Goal: Navigation & Orientation: Find specific page/section

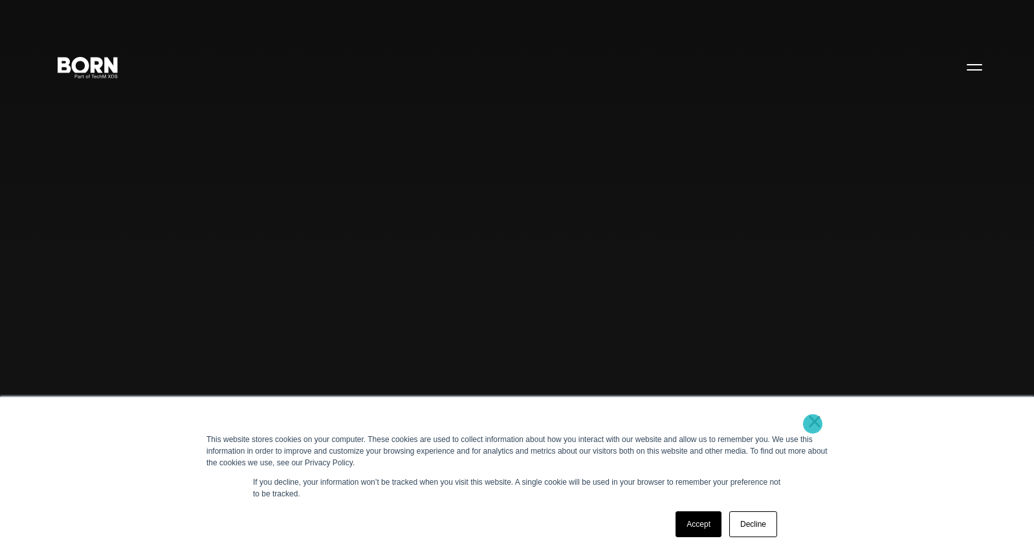
click at [813, 424] on link "×" at bounding box center [815, 421] width 16 height 12
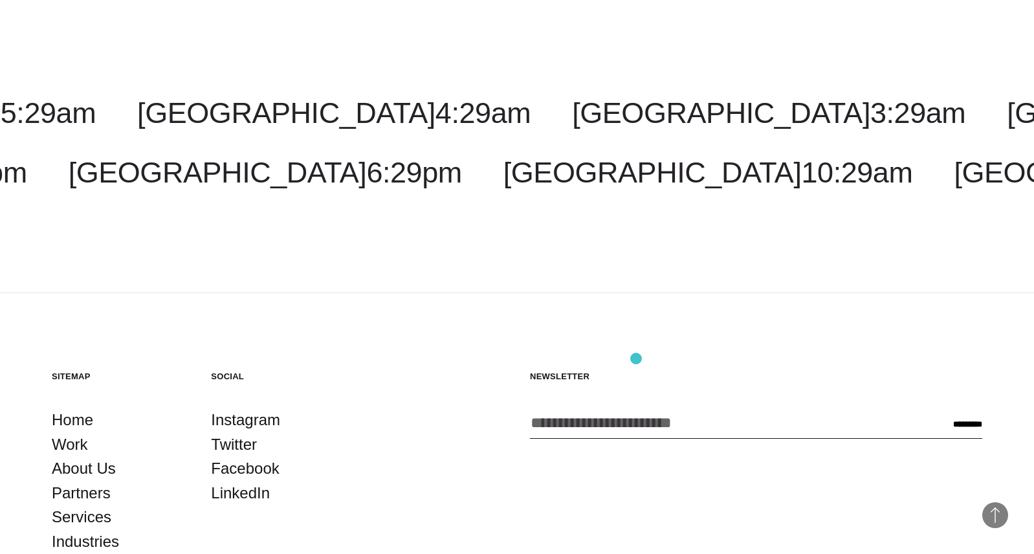
scroll to position [3915, 0]
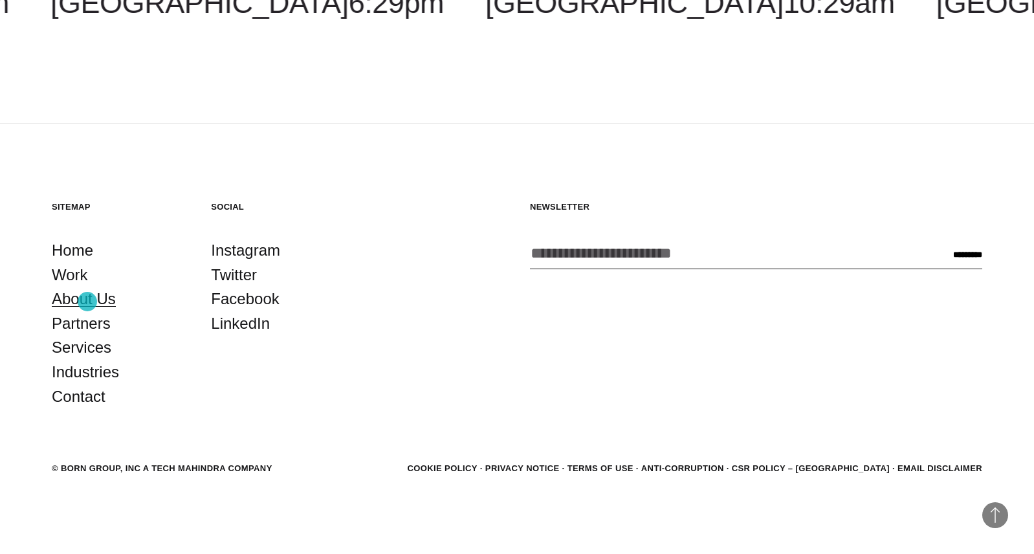
click at [87, 301] on link "About Us" at bounding box center [84, 299] width 64 height 25
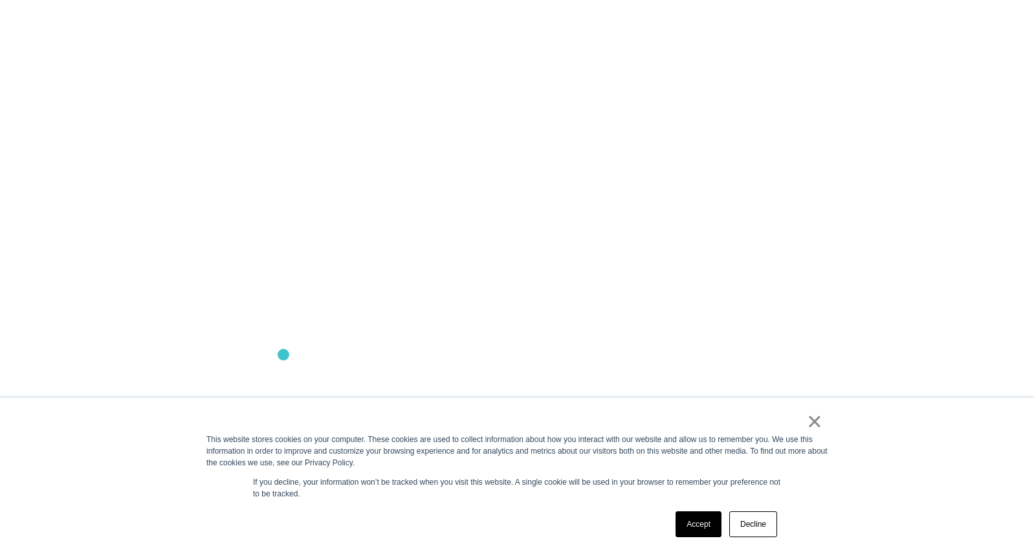
scroll to position [1284, 0]
click at [699, 521] on link "Accept" at bounding box center [698, 524] width 46 height 26
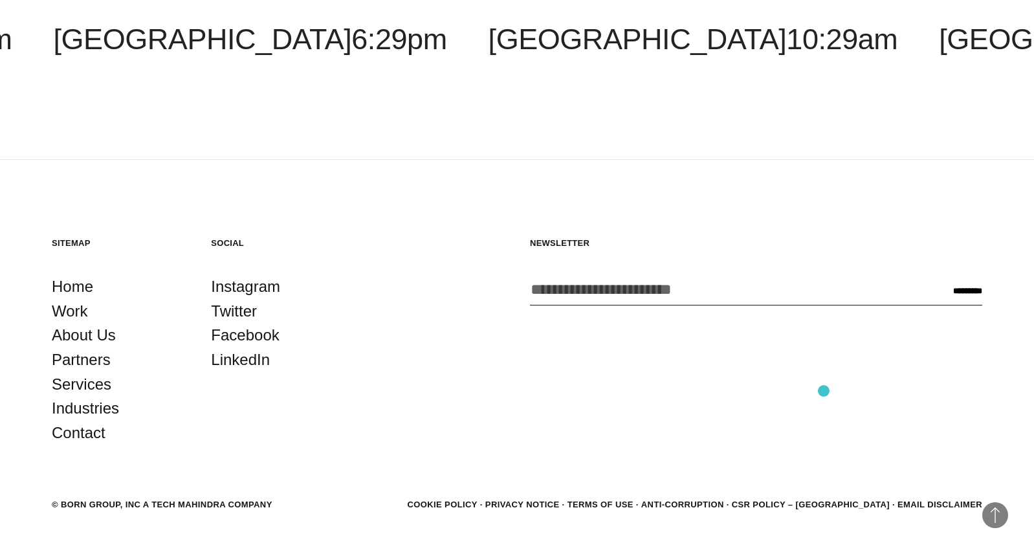
scroll to position [4676, 0]
click at [93, 432] on link "Contact" at bounding box center [79, 433] width 54 height 25
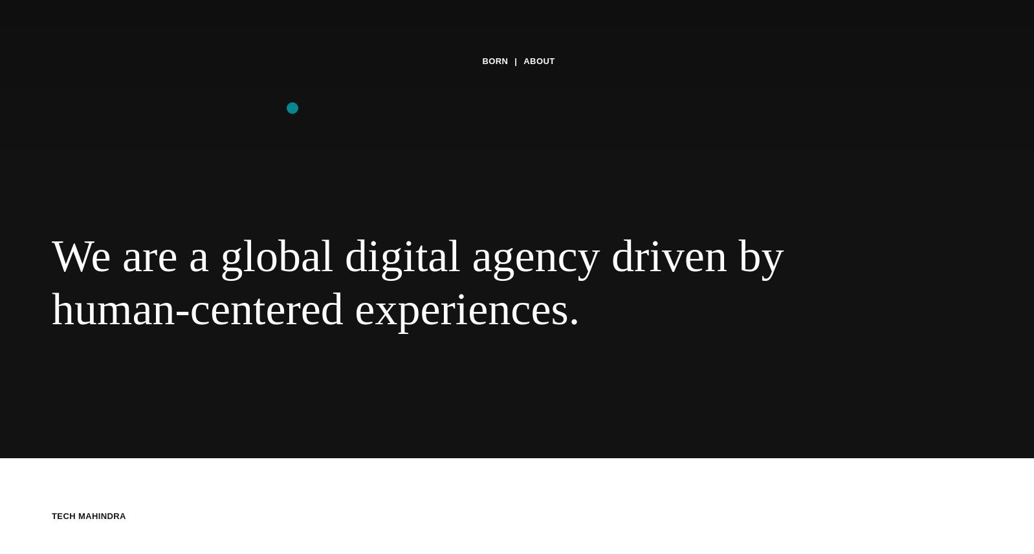
scroll to position [0, 0]
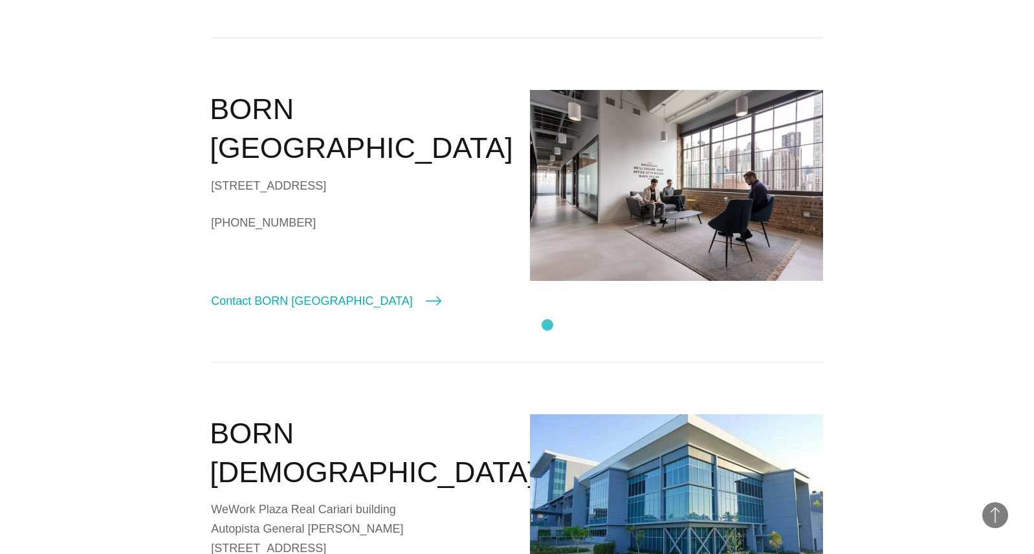
scroll to position [1552, 0]
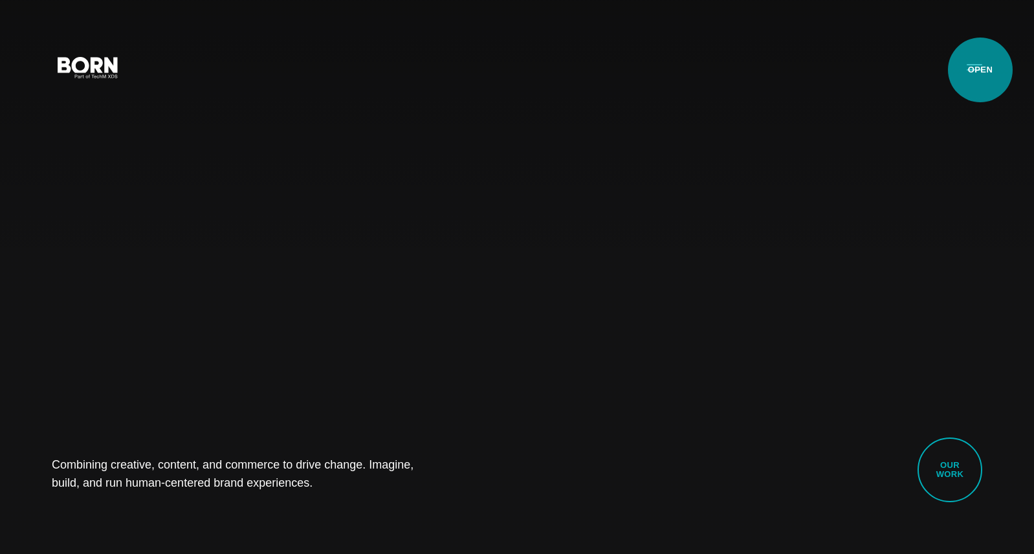
click at [980, 70] on button "Primary Menu" at bounding box center [974, 66] width 31 height 27
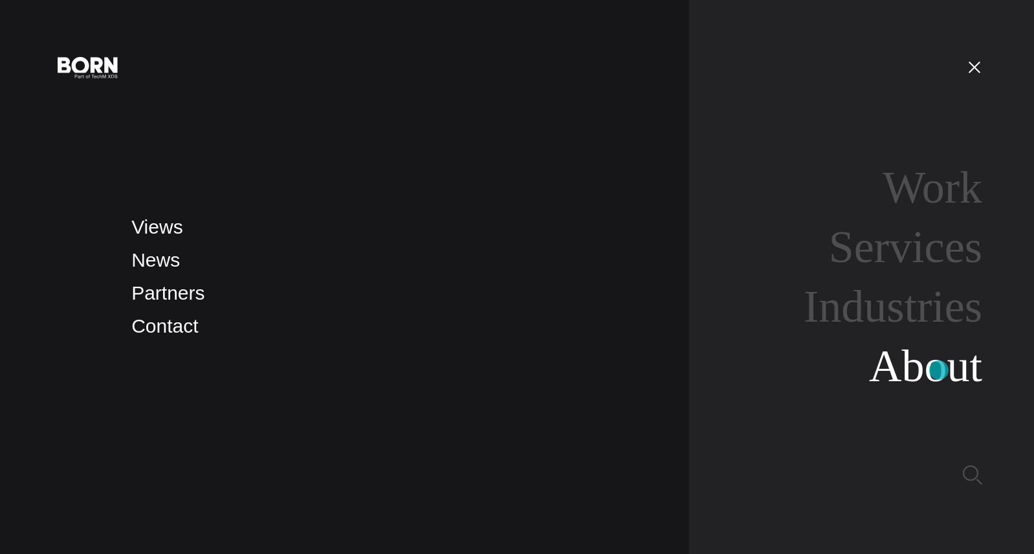
click at [939, 370] on link "About" at bounding box center [925, 366] width 113 height 50
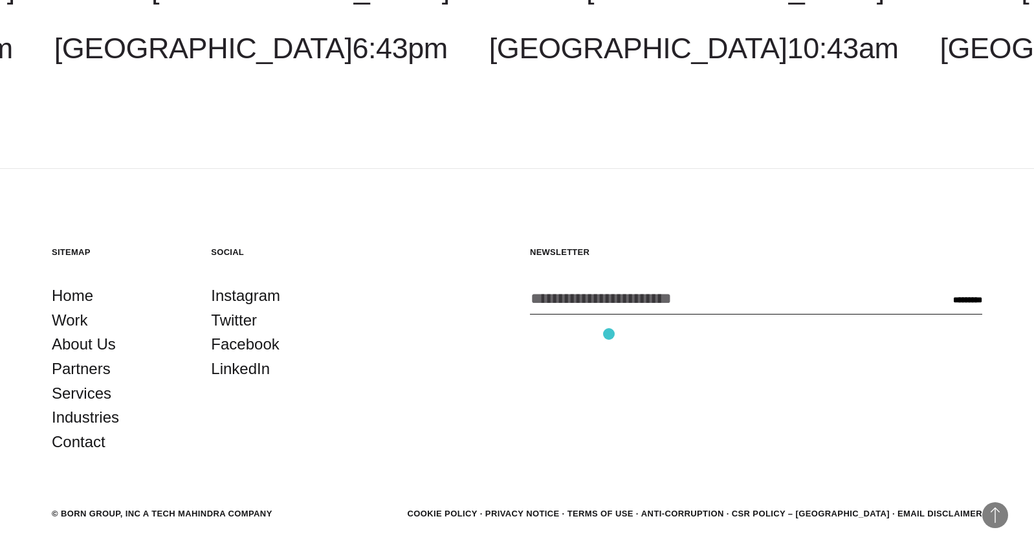
scroll to position [4712, 0]
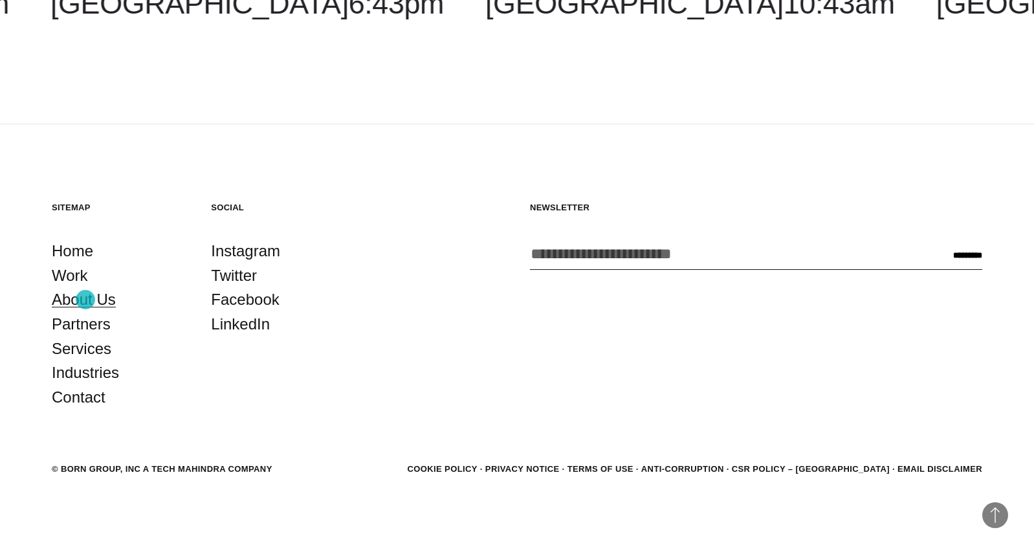
click at [85, 300] on link "About Us" at bounding box center [84, 299] width 64 height 25
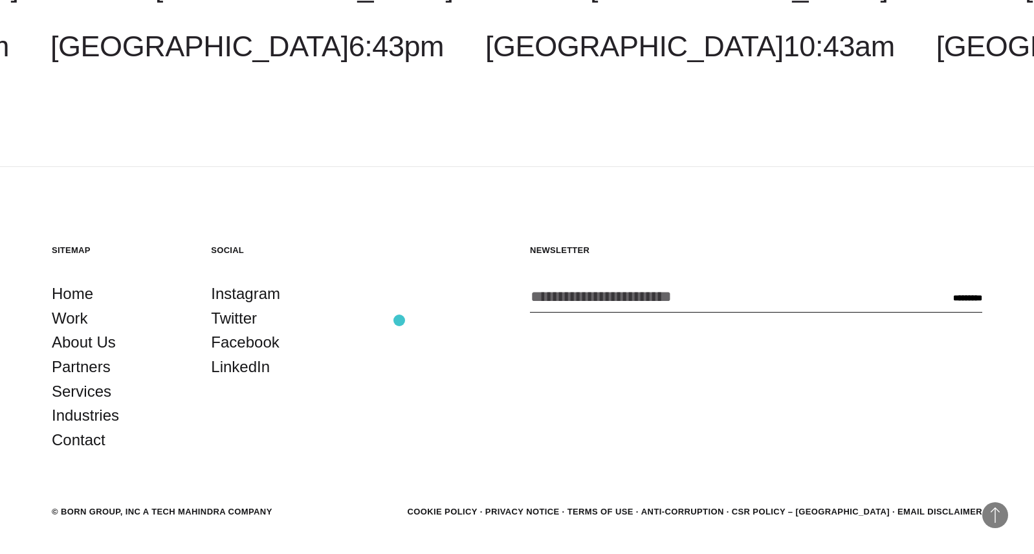
scroll to position [4712, 0]
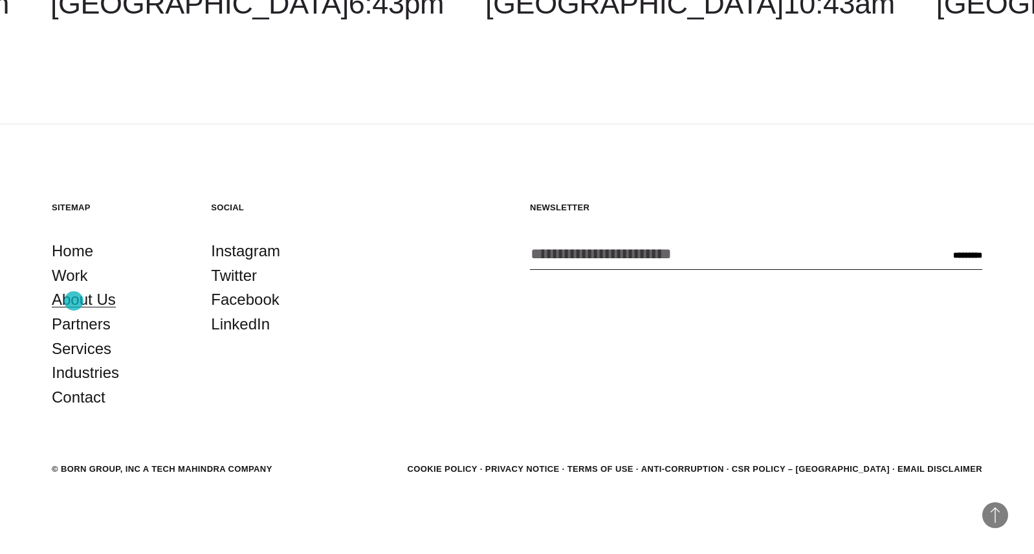
click at [74, 301] on link "About Us" at bounding box center [84, 299] width 64 height 25
